Goal: Navigation & Orientation: Go to known website

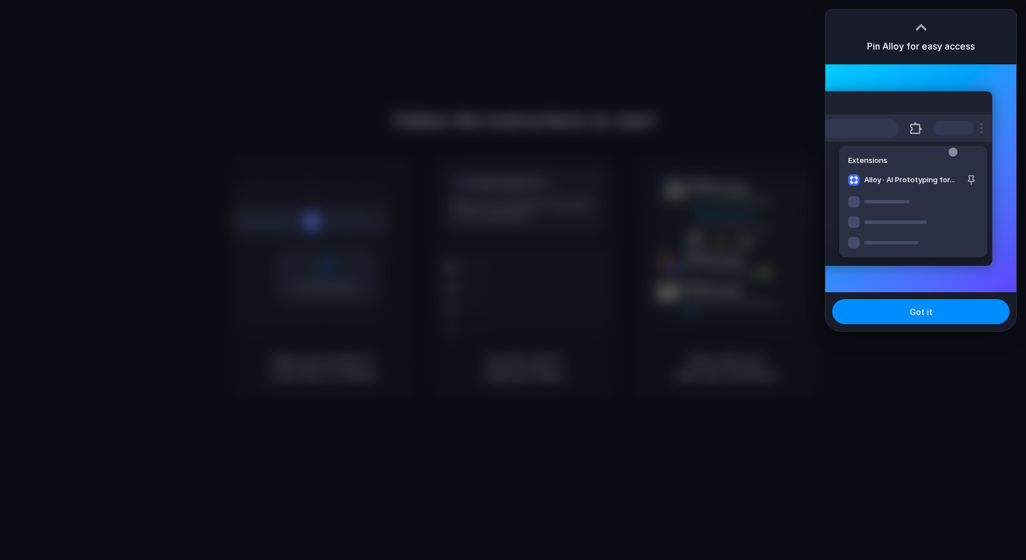
click at [915, 77] on div "Extensions Alloy · AI Prototyping for..." at bounding box center [920, 178] width 191 height 228
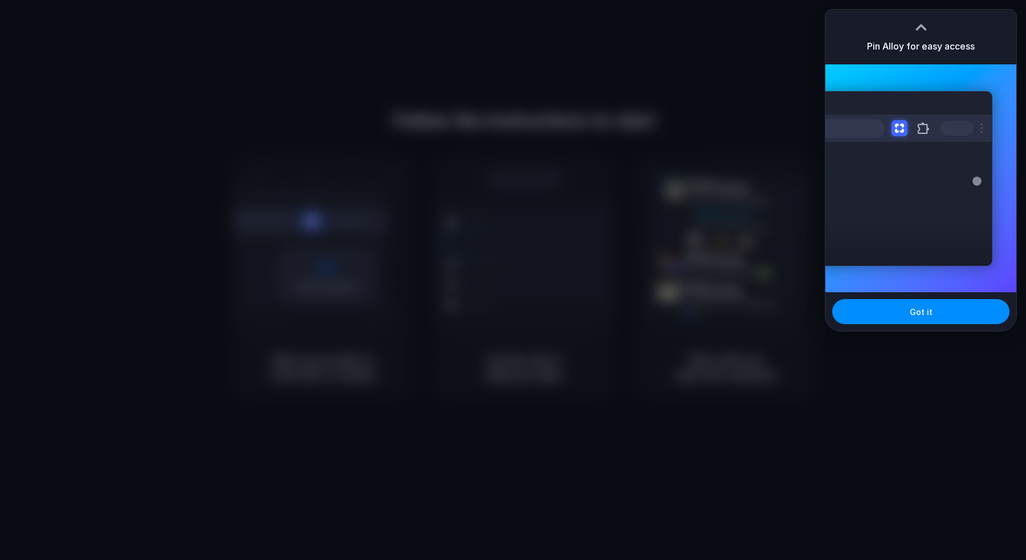
click at [934, 38] on div "Pin Alloy for easy access" at bounding box center [920, 37] width 191 height 55
click at [917, 115] on div at bounding box center [906, 128] width 171 height 27
click at [912, 317] on span "Got it" at bounding box center [920, 312] width 23 height 12
